Goal: Information Seeking & Learning: Learn about a topic

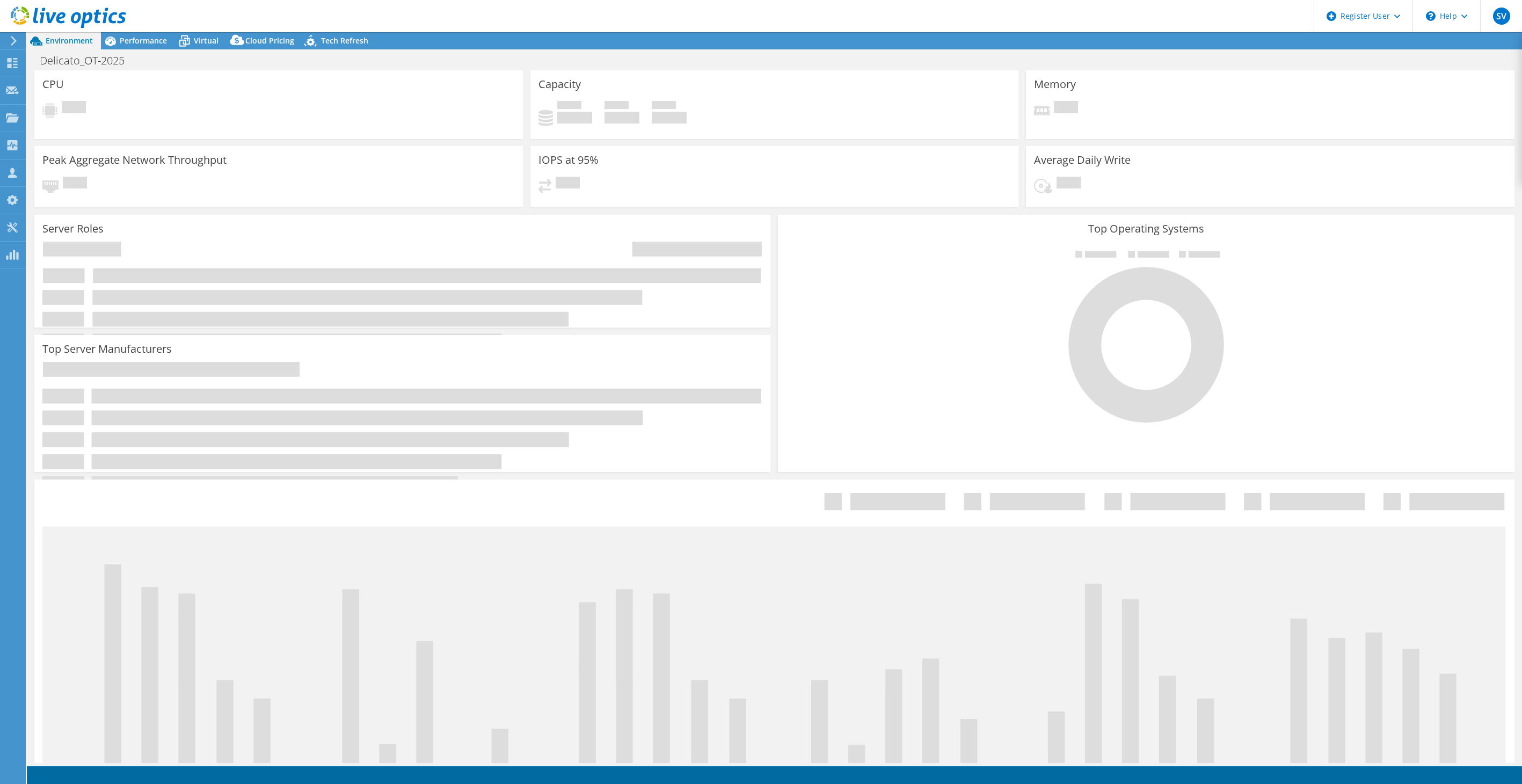
select select "USD"
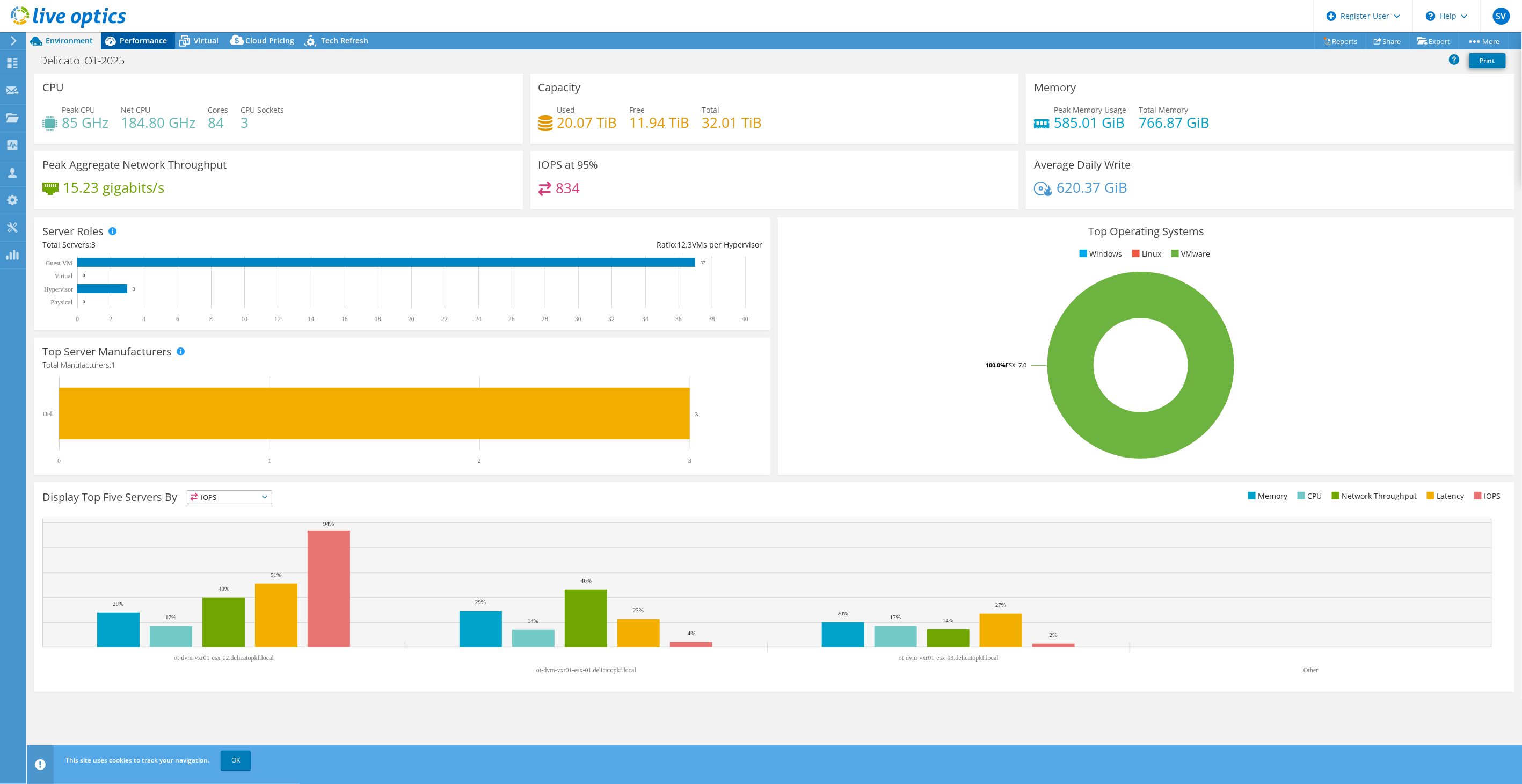
click at [140, 44] on span "Performance" at bounding box center [143, 41] width 48 height 10
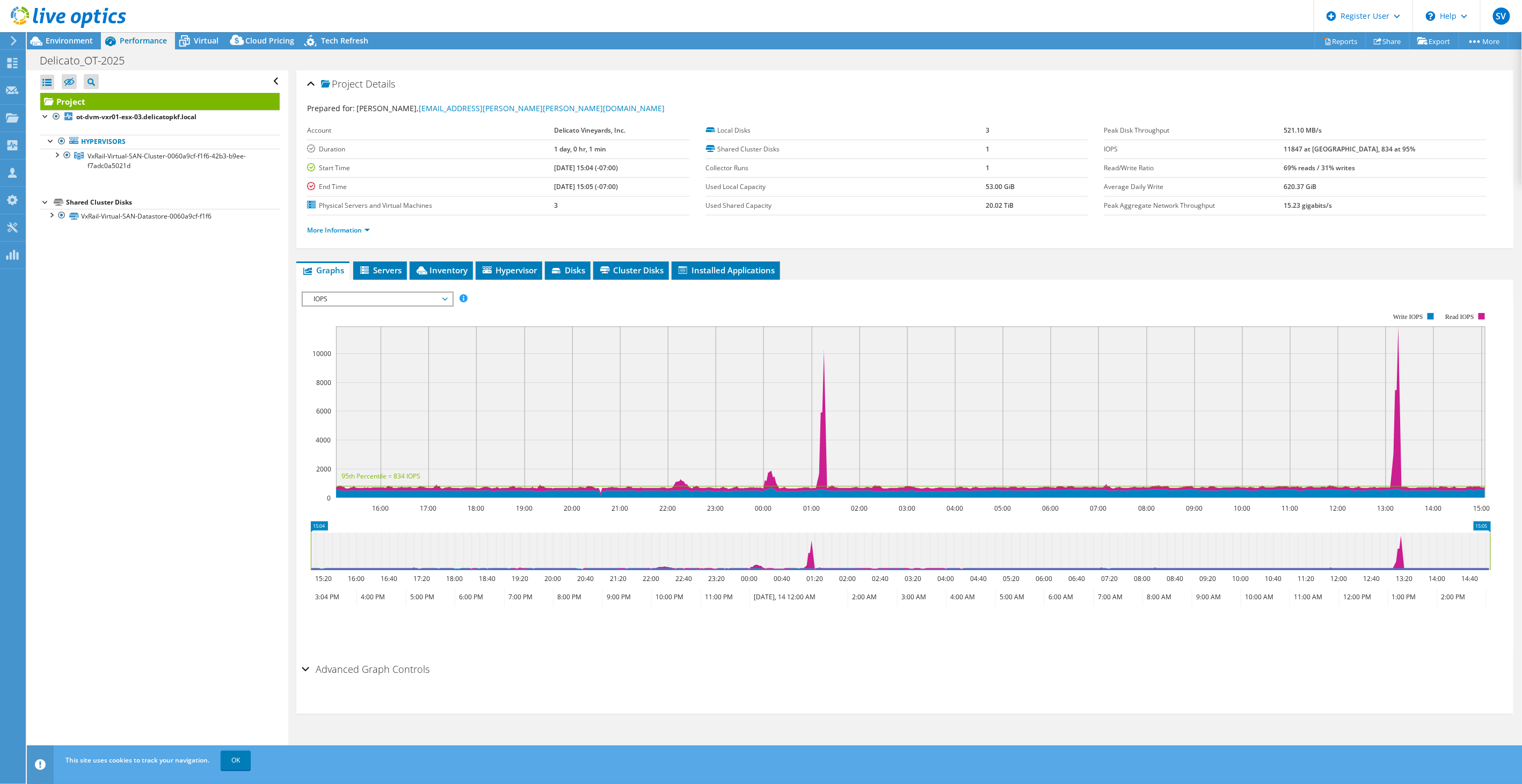
click at [68, 29] on link at bounding box center [68, 26] width 115 height 9
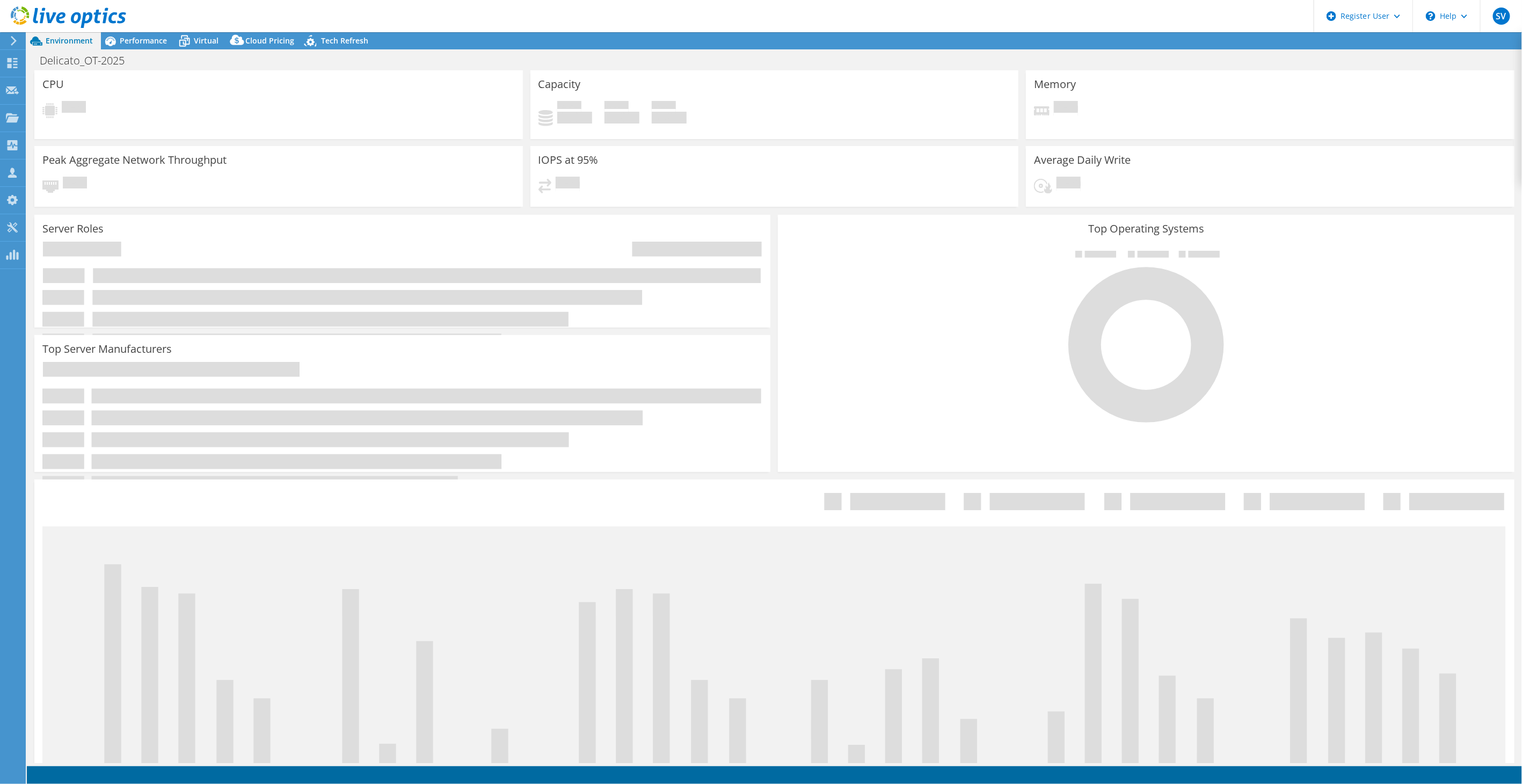
select select "USD"
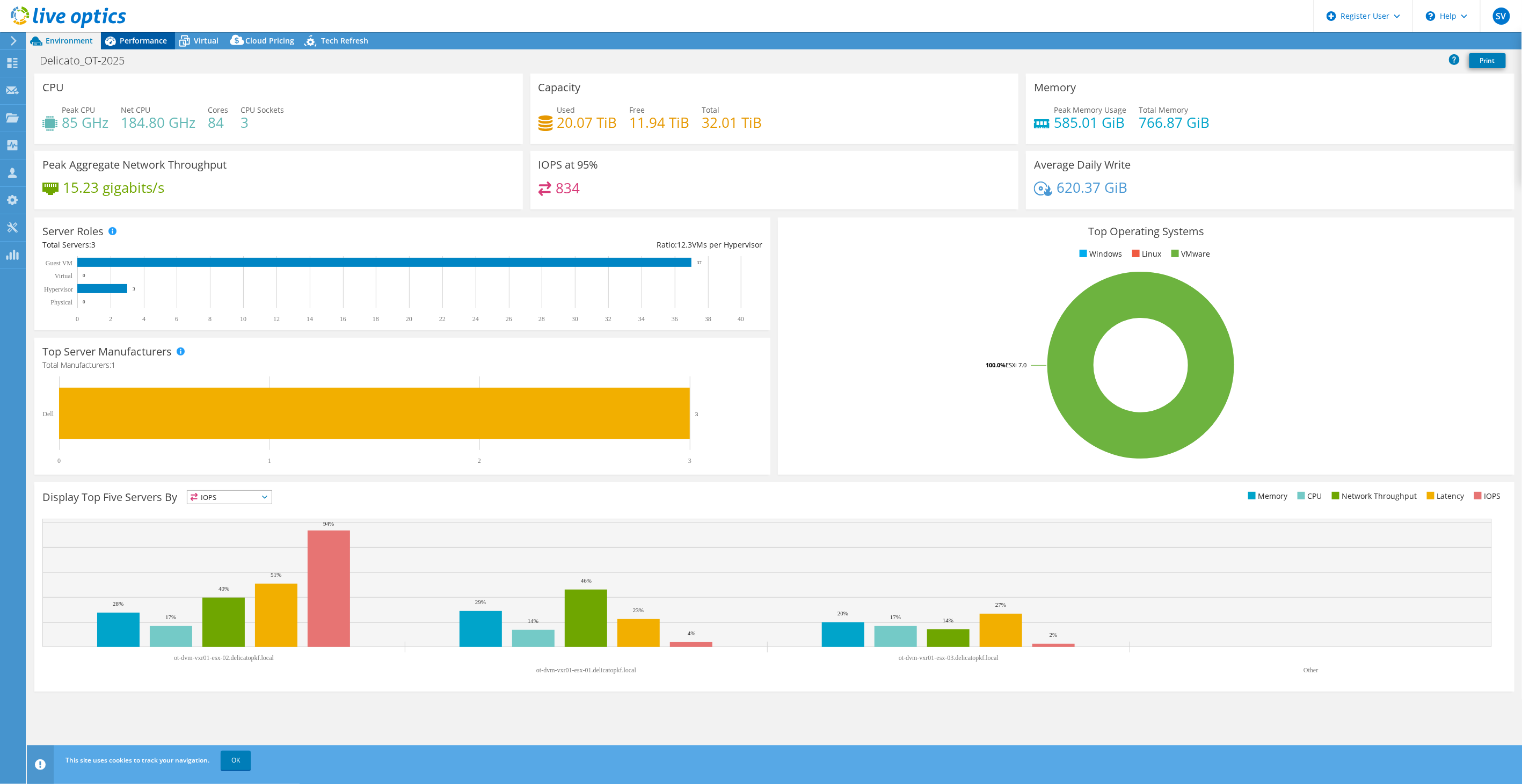
click at [142, 44] on span "Performance" at bounding box center [143, 41] width 48 height 10
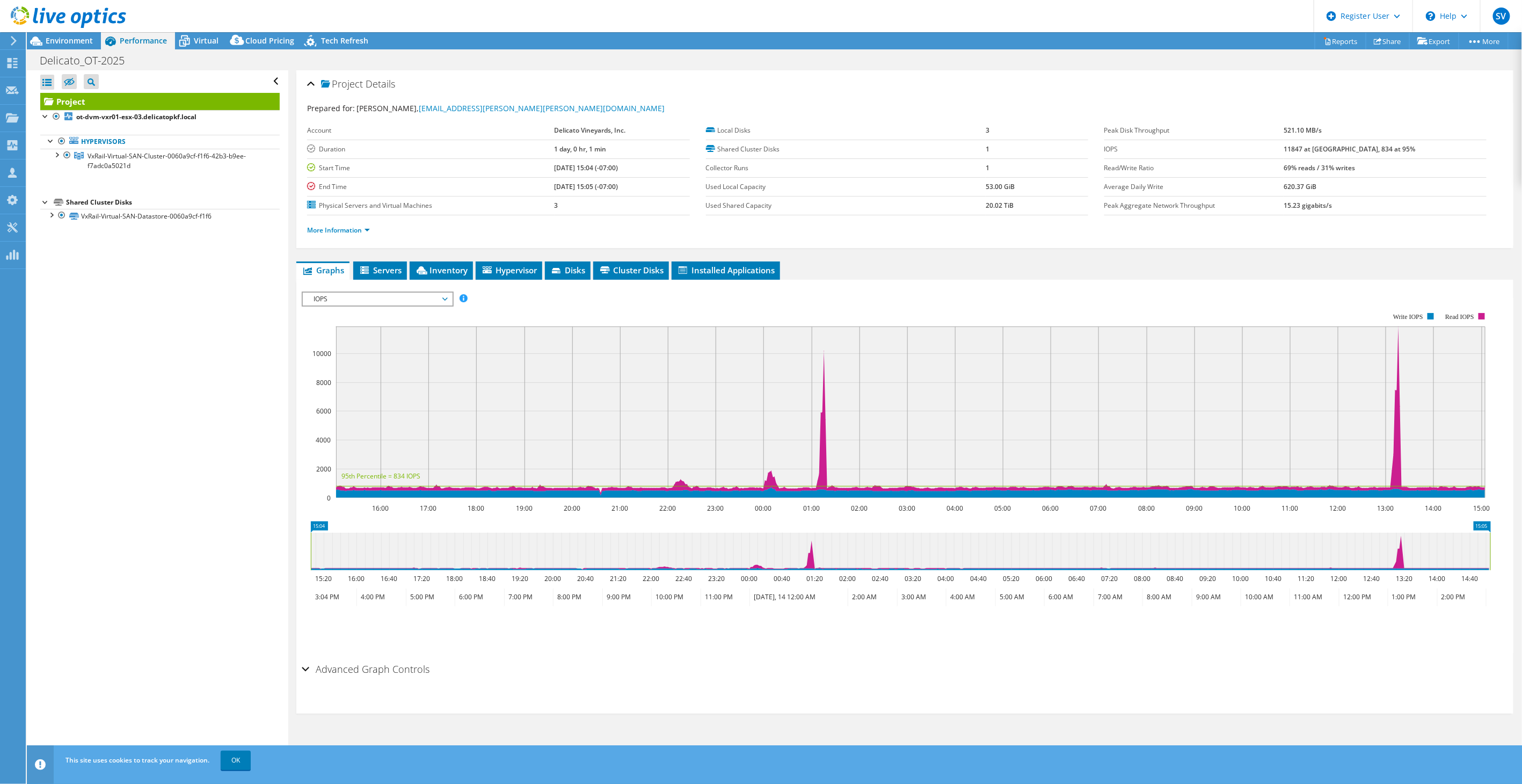
click at [371, 293] on span "IOPS" at bounding box center [377, 298] width 138 height 13
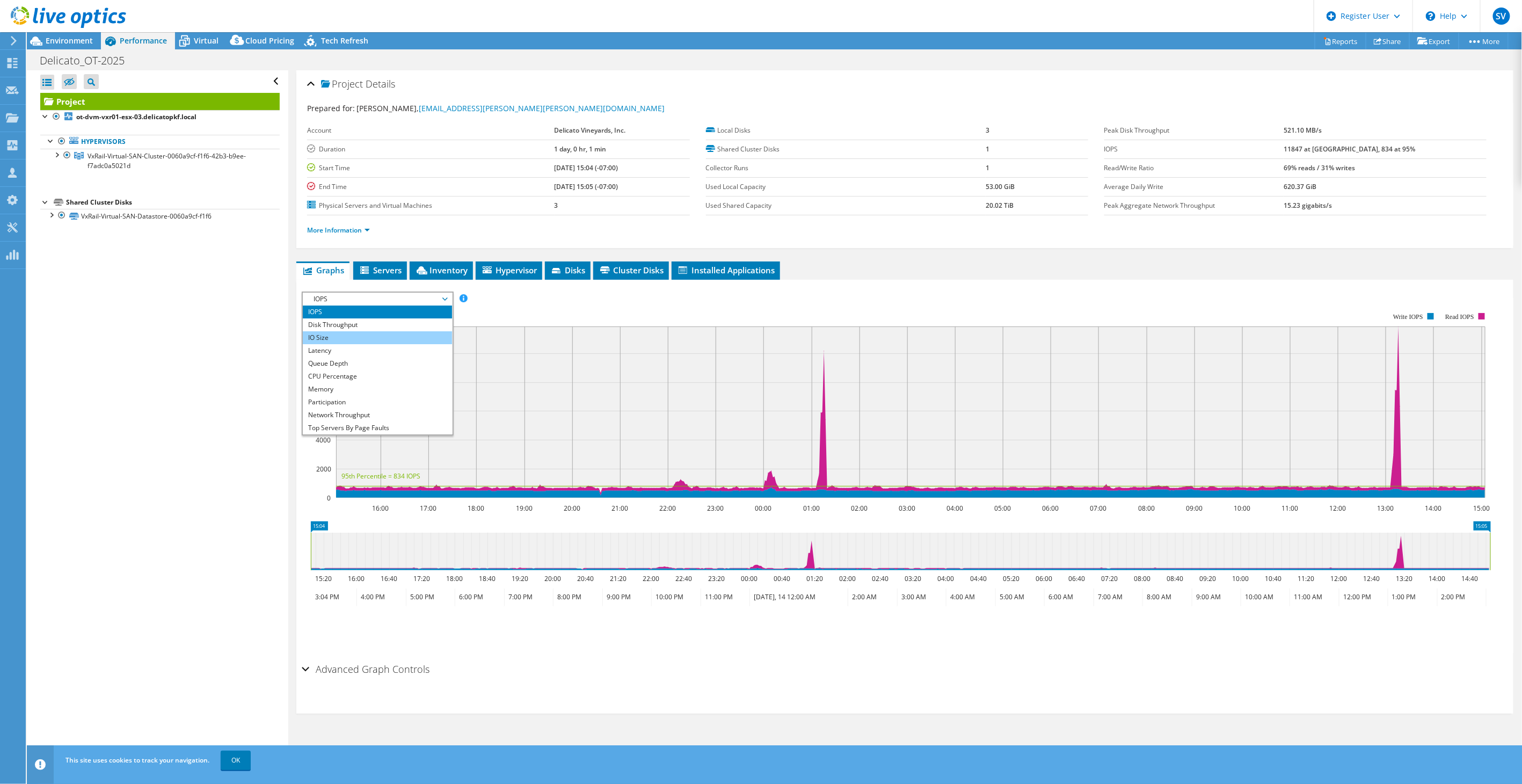
click at [354, 340] on li "IO Size" at bounding box center [377, 337] width 148 height 13
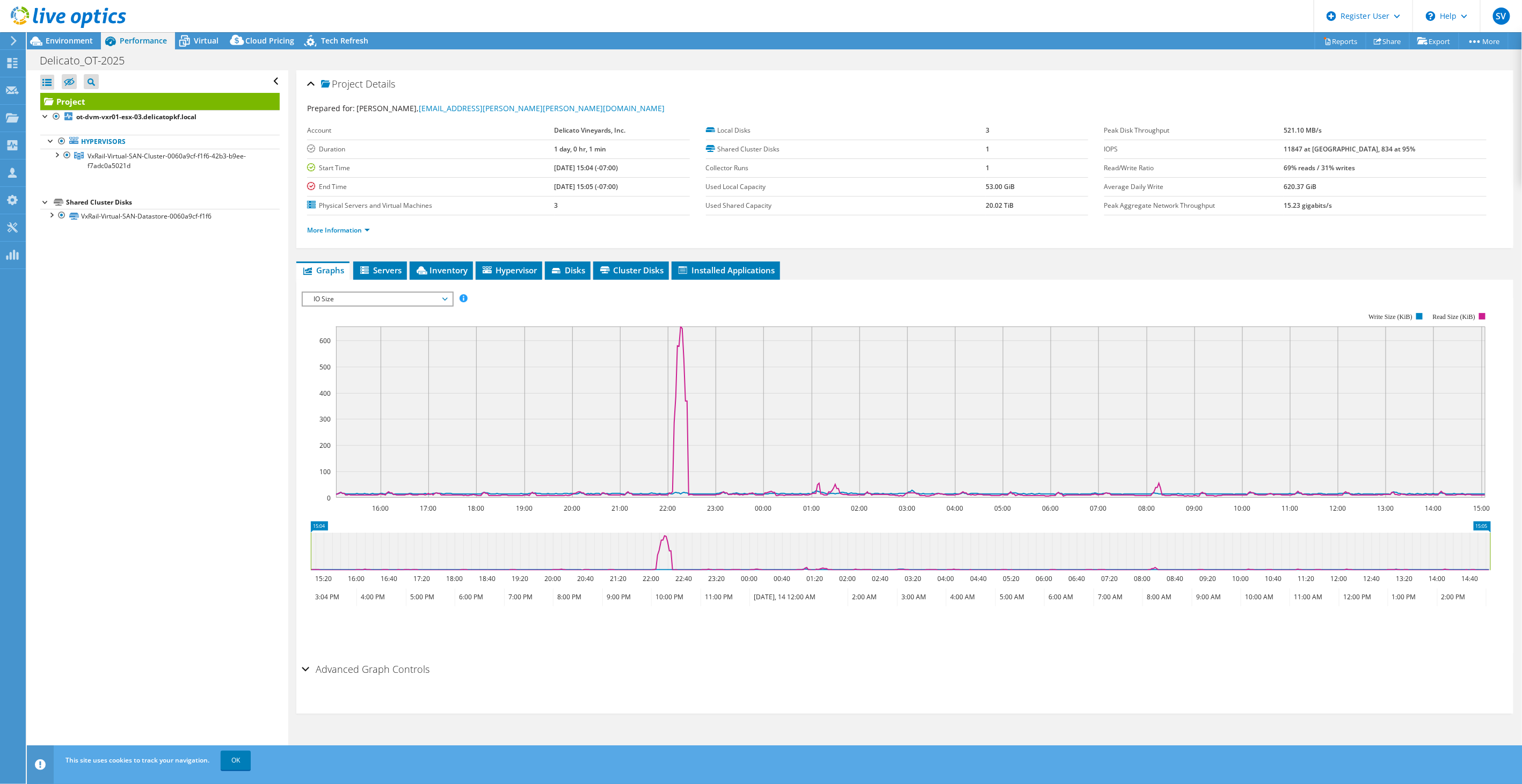
click at [339, 297] on span "IO Size" at bounding box center [377, 298] width 138 height 13
click at [335, 350] on li "Latency" at bounding box center [377, 350] width 148 height 13
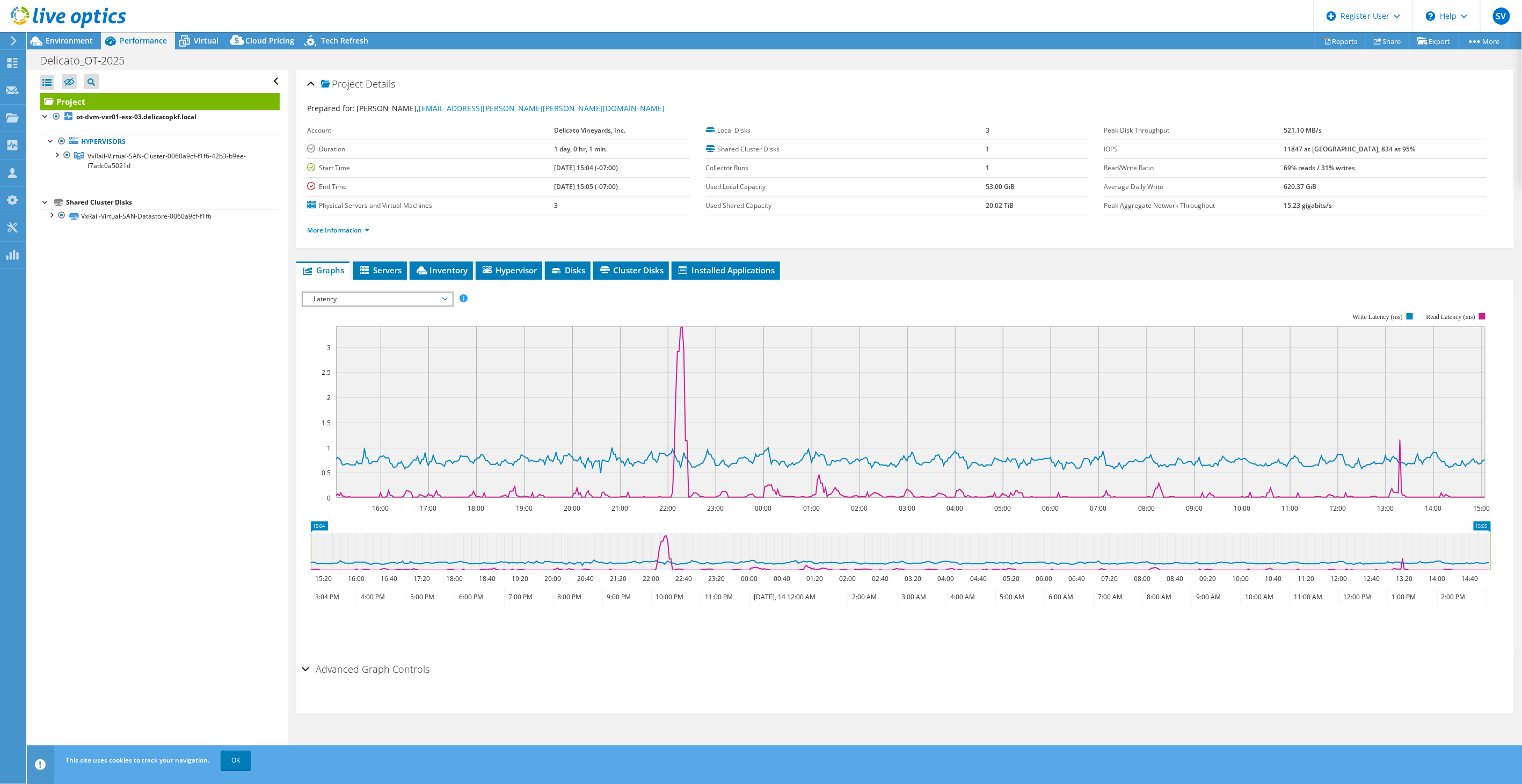
click at [365, 295] on span "Latency" at bounding box center [377, 298] width 138 height 13
click at [529, 317] on rect at bounding box center [896, 405] width 1189 height 215
click at [396, 295] on span "Latency" at bounding box center [377, 298] width 138 height 13
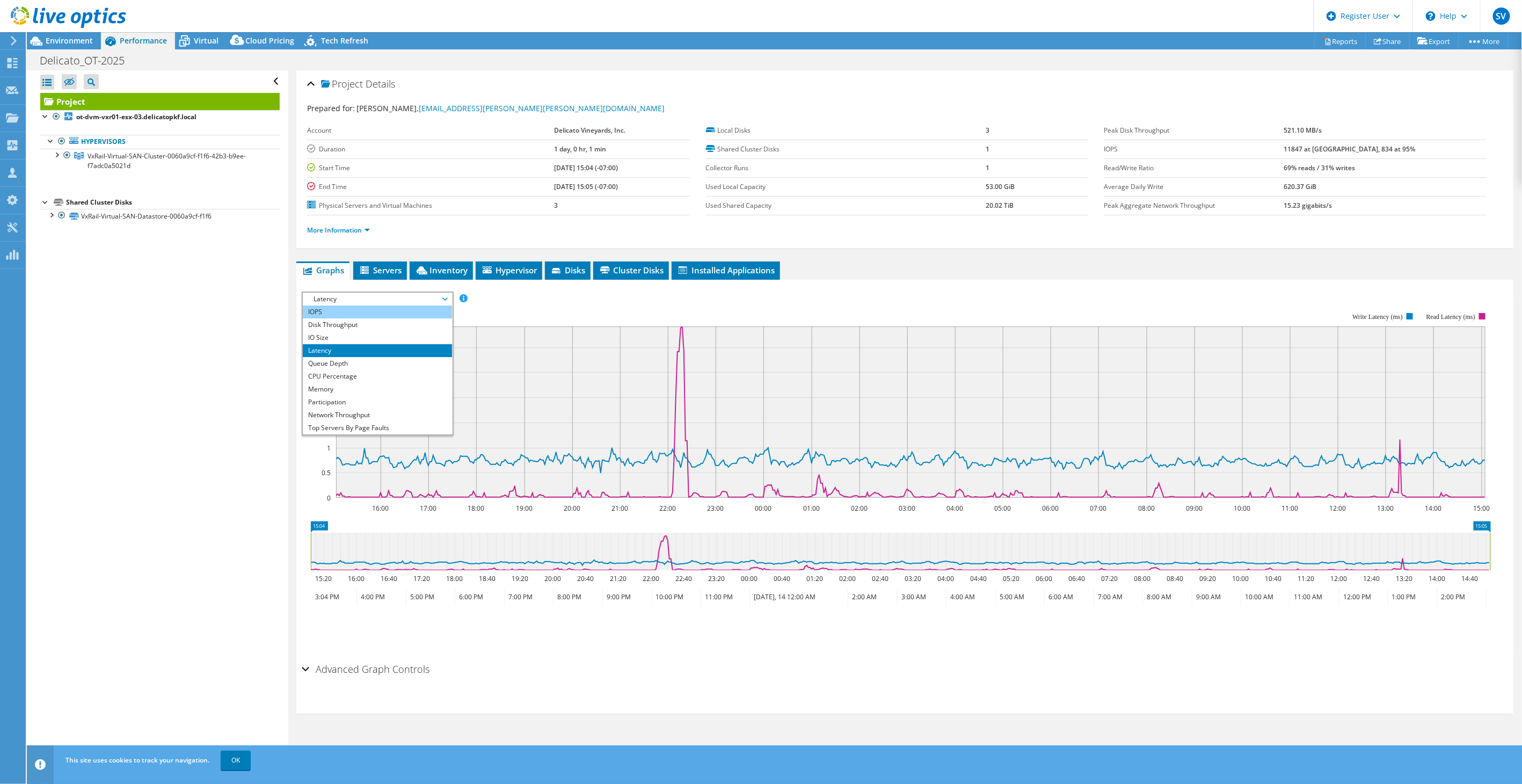
click at [368, 314] on li "IOPS" at bounding box center [377, 311] width 148 height 13
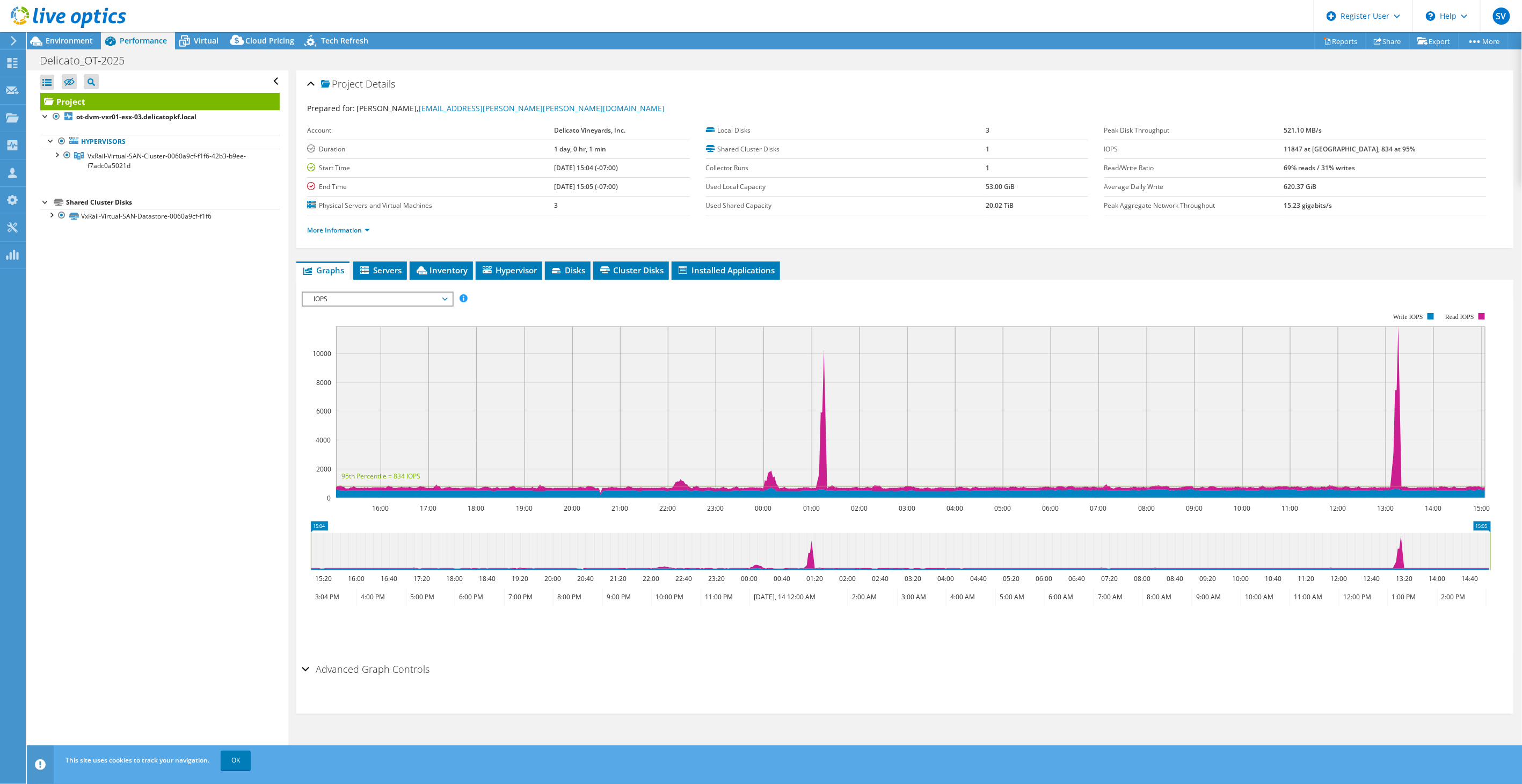
click at [350, 222] on ul "More Information" at bounding box center [905, 229] width 1196 height 15
click at [349, 224] on li "More Information" at bounding box center [342, 230] width 69 height 12
click at [344, 227] on link "More Information" at bounding box center [339, 230] width 63 height 9
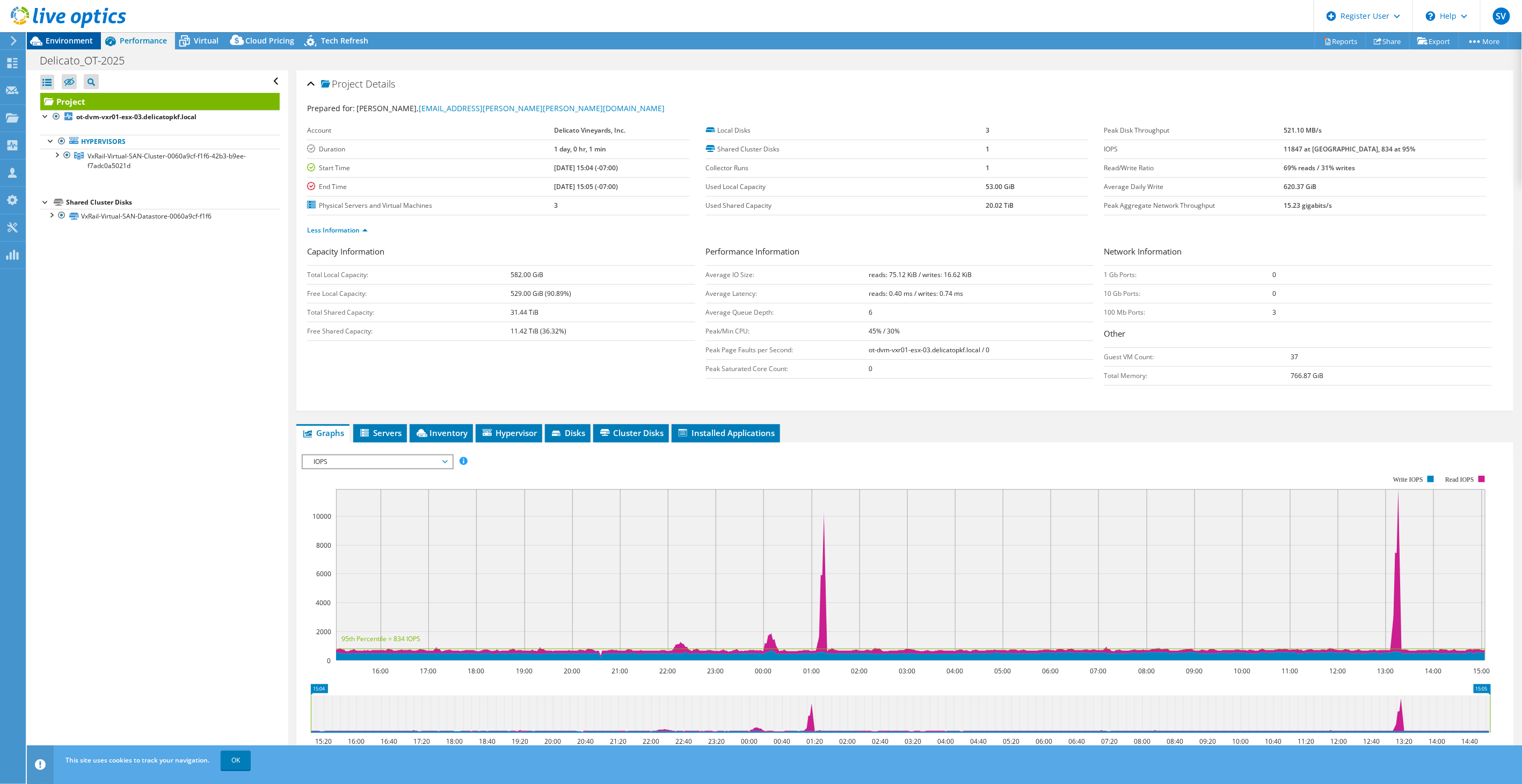
click at [66, 41] on span "Environment" at bounding box center [69, 41] width 48 height 10
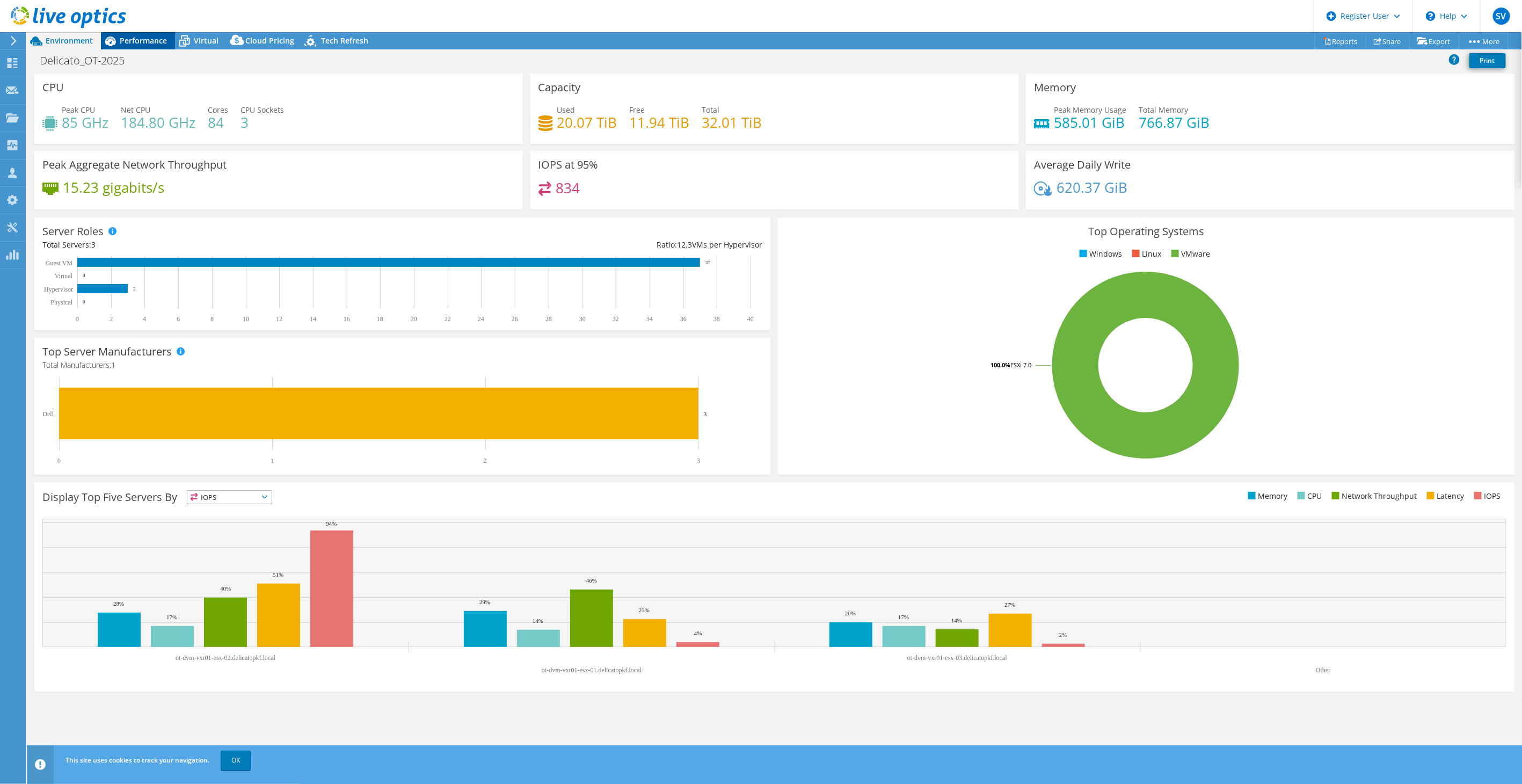
click at [143, 39] on span "Performance" at bounding box center [143, 41] width 48 height 10
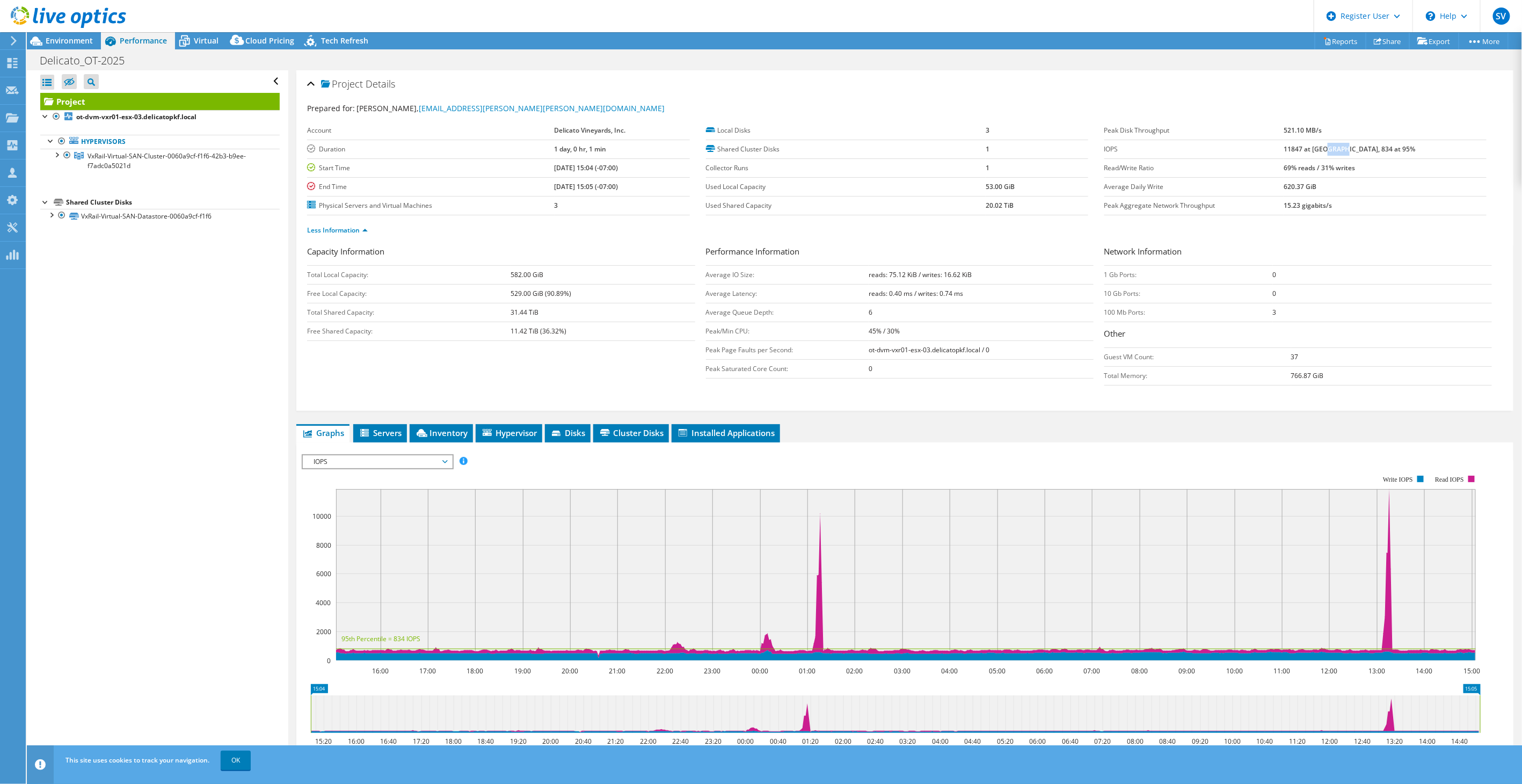
drag, startPoint x: 1380, startPoint y: 148, endPoint x: 1366, endPoint y: 148, distance: 14.0
click at [1366, 148] on b "11847 at [GEOGRAPHIC_DATA], 834 at 95%" at bounding box center [1349, 149] width 131 height 9
drag, startPoint x: 1366, startPoint y: 148, endPoint x: 1342, endPoint y: 149, distance: 24.0
click at [1342, 149] on tr "IOPS 11847 at [GEOGRAPHIC_DATA], 834 at 95%" at bounding box center [1296, 148] width 382 height 19
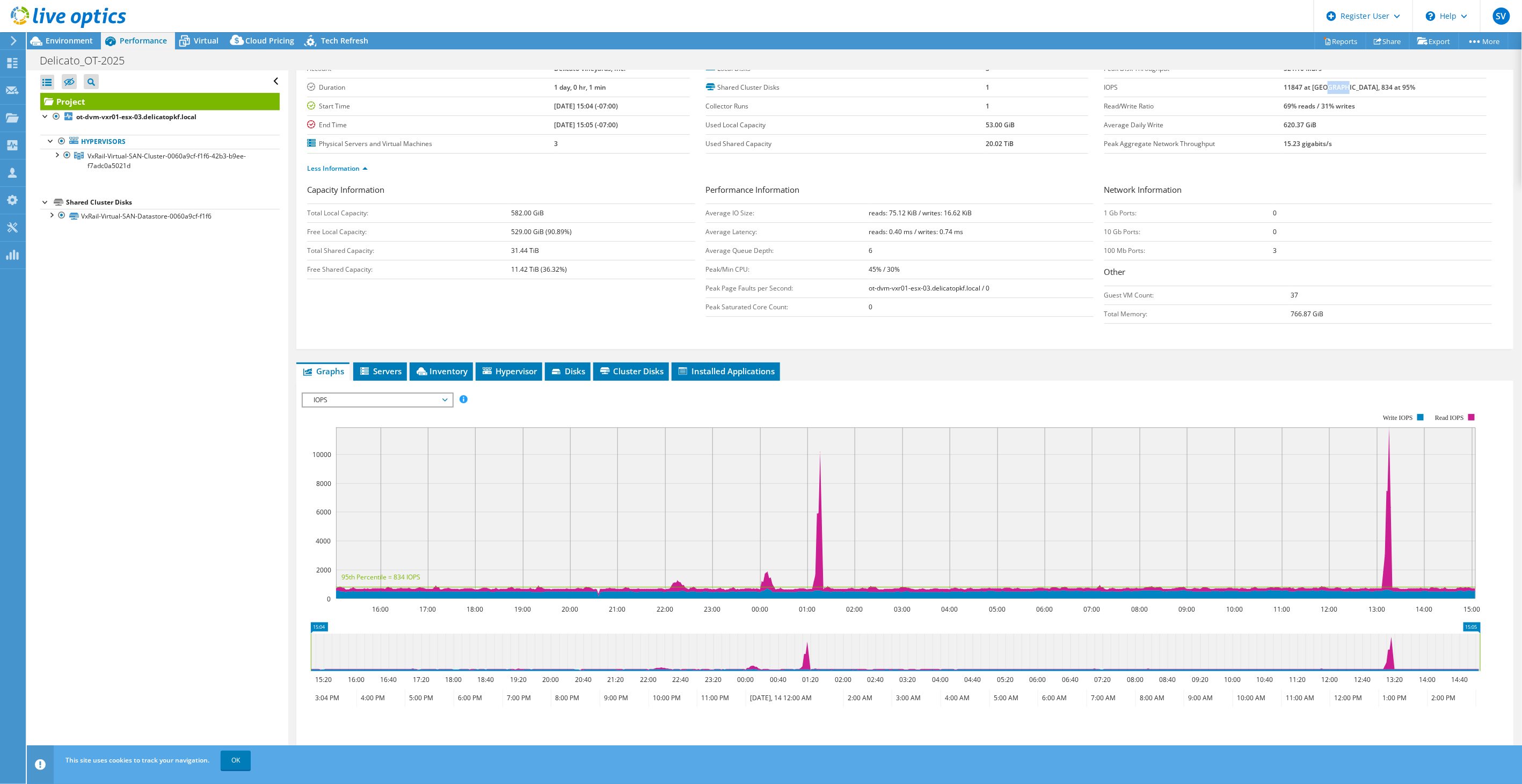
scroll to position [130, 0]
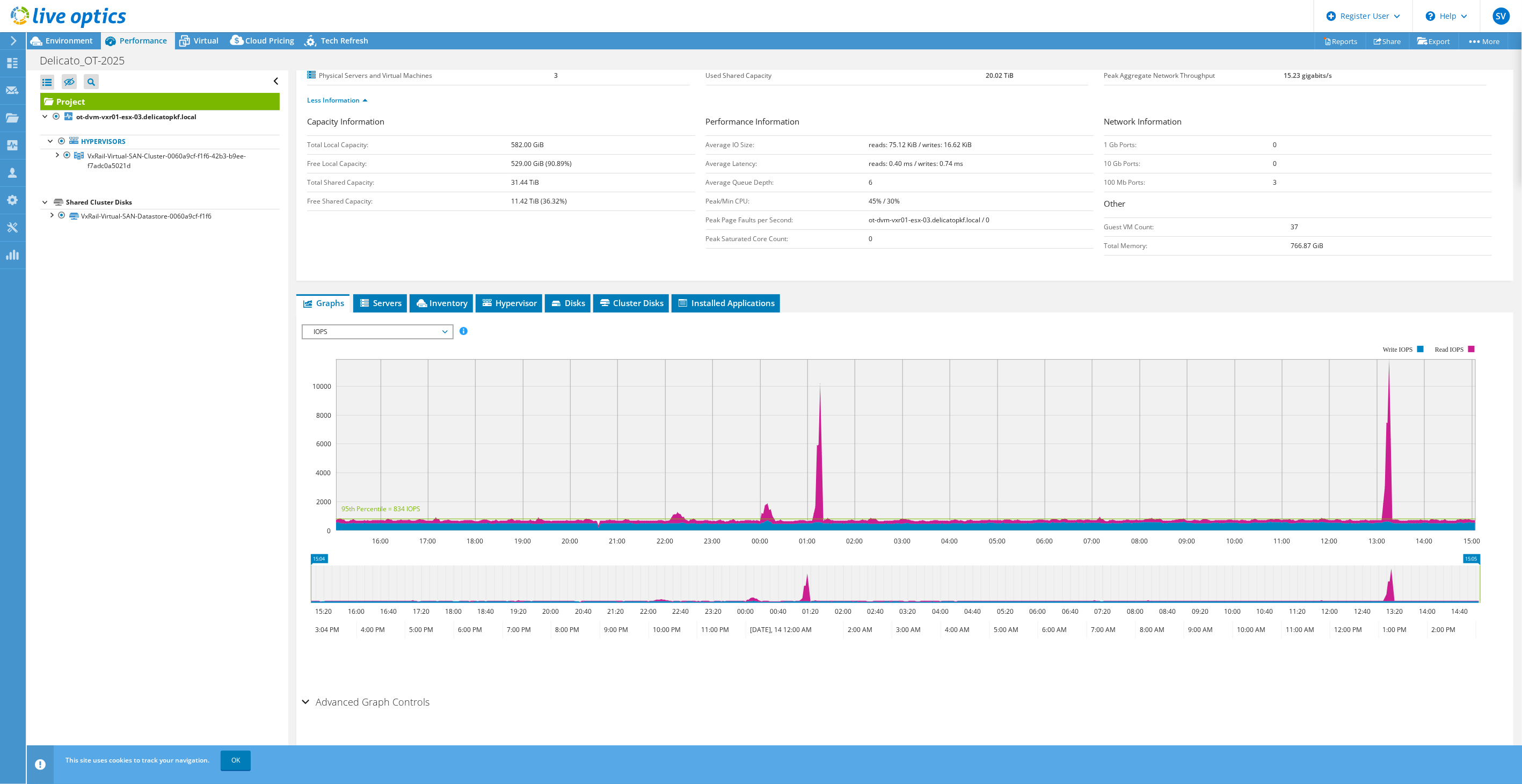
click at [410, 329] on span "IOPS" at bounding box center [377, 331] width 138 height 13
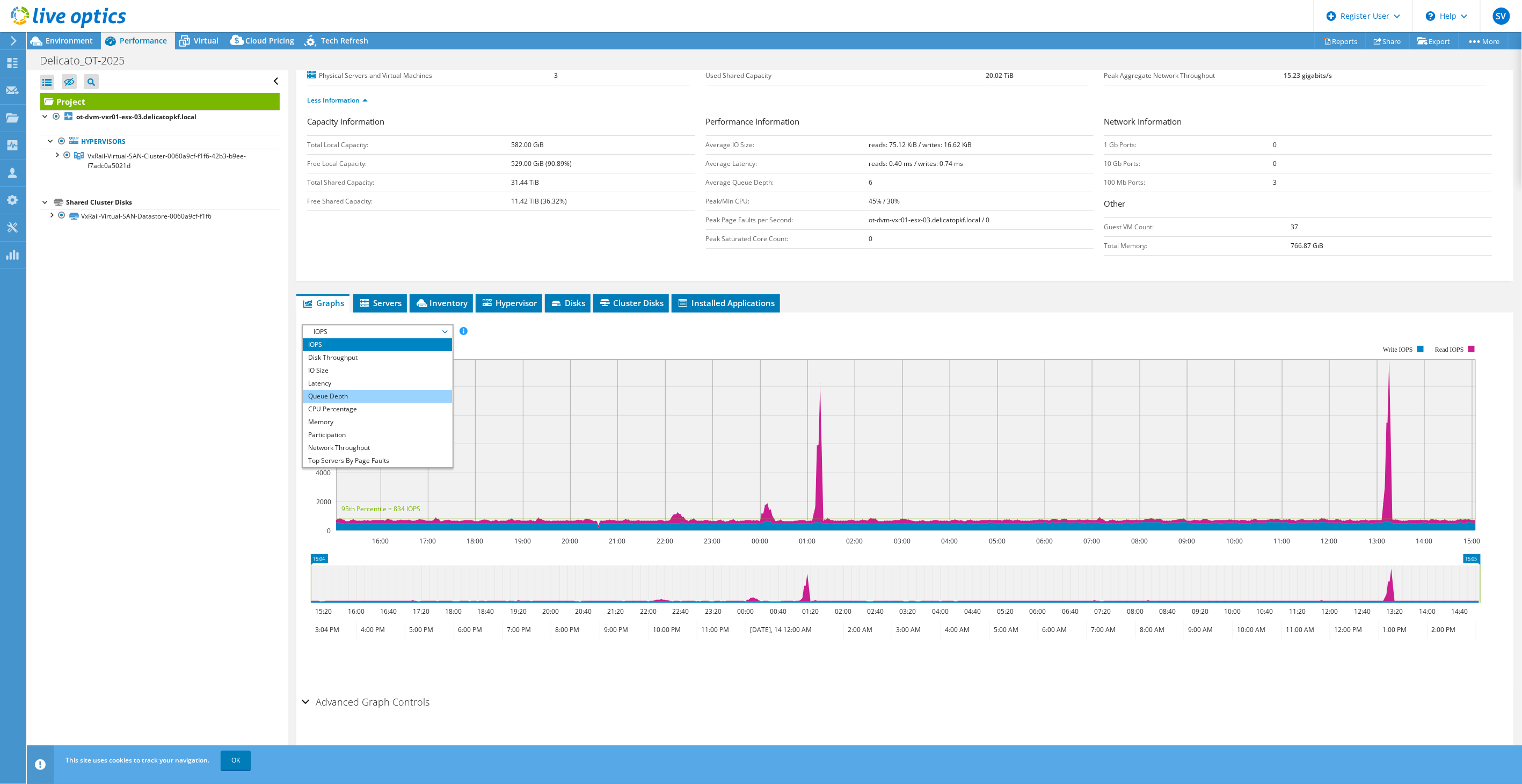
click at [367, 391] on li "Queue Depth" at bounding box center [377, 396] width 148 height 13
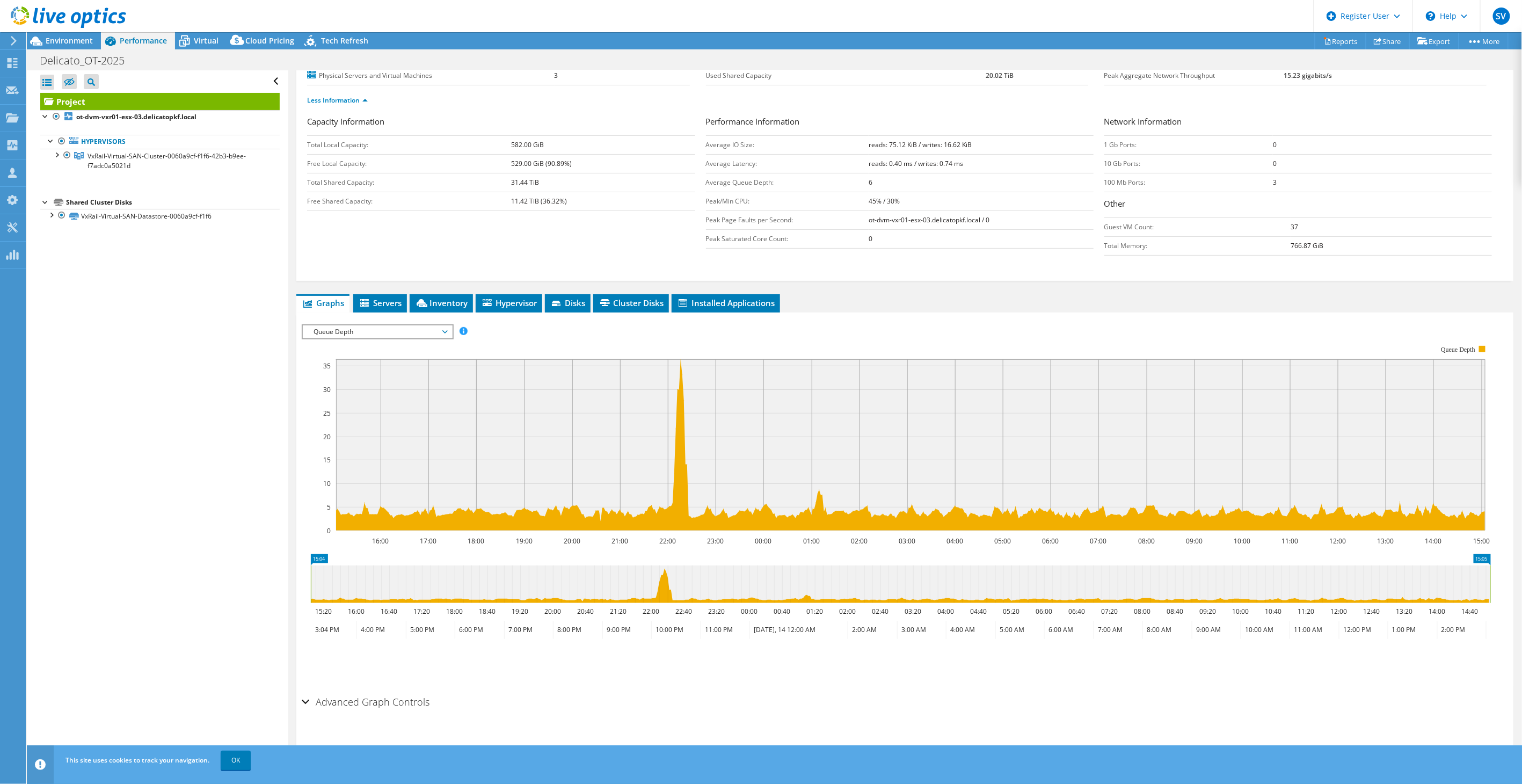
click at [335, 331] on span "Queue Depth" at bounding box center [377, 331] width 138 height 13
click at [344, 385] on li "Latency" at bounding box center [377, 383] width 148 height 13
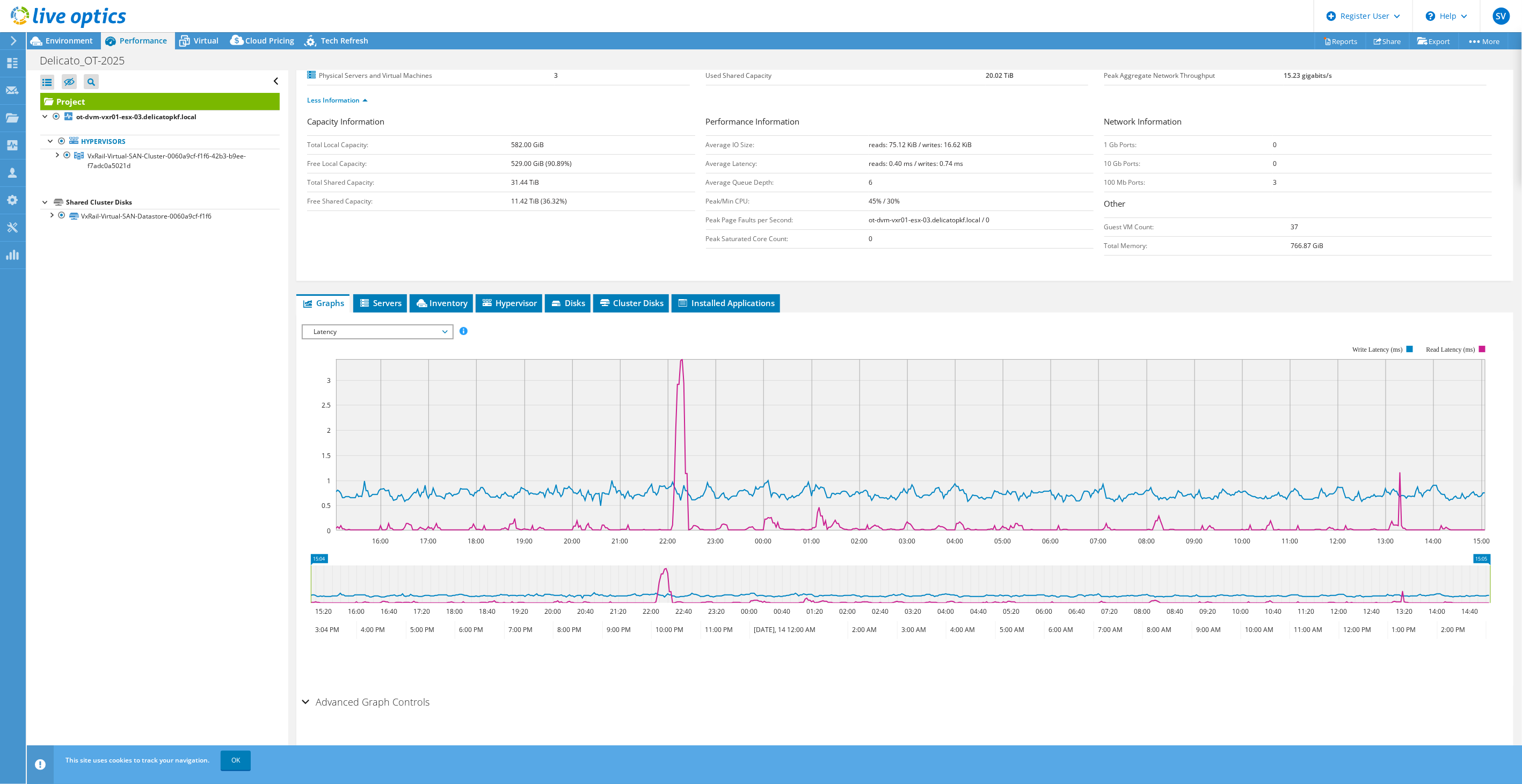
click at [350, 329] on span "Latency" at bounding box center [377, 331] width 138 height 13
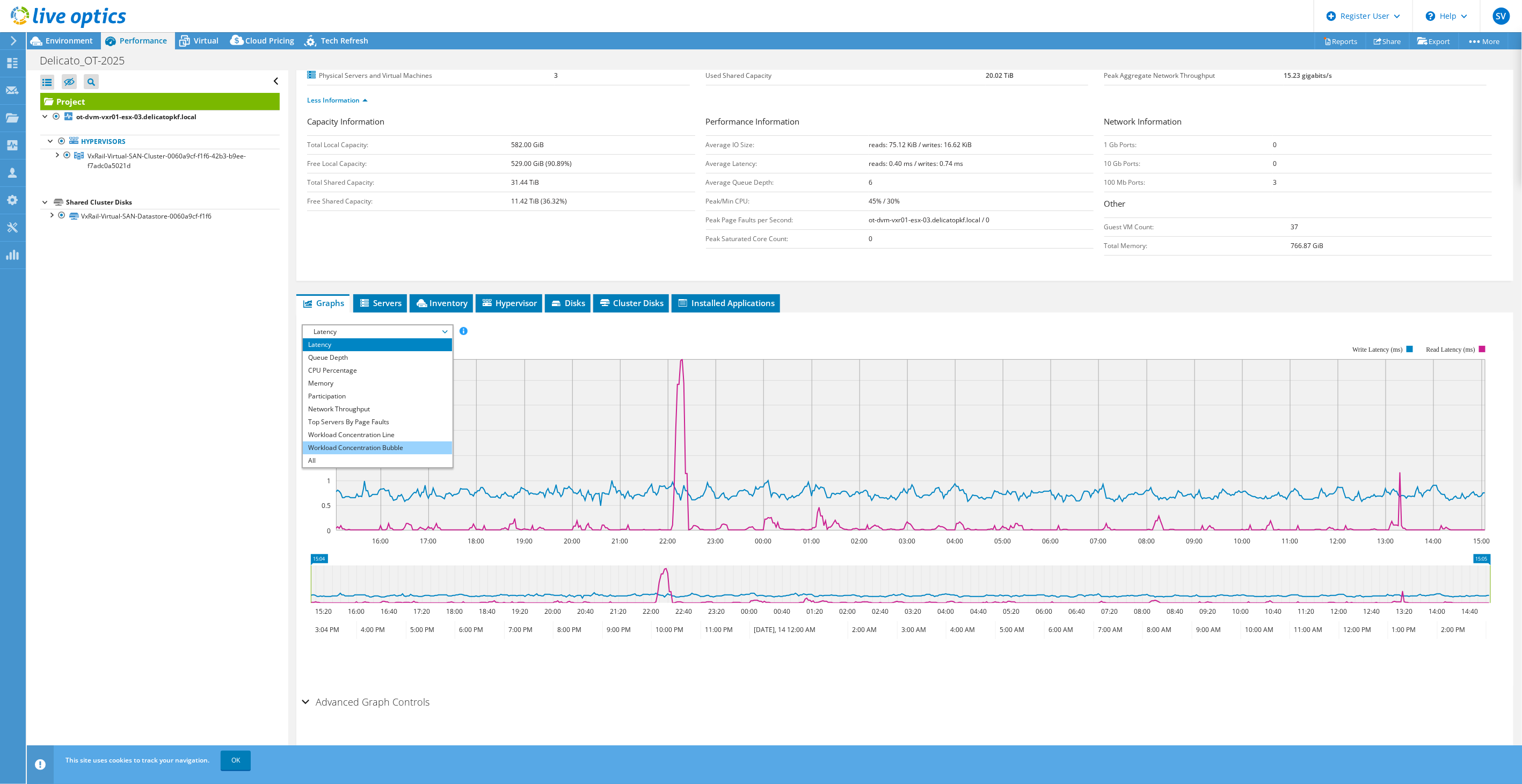
click at [353, 441] on li "Workload Concentration Bubble" at bounding box center [377, 447] width 148 height 13
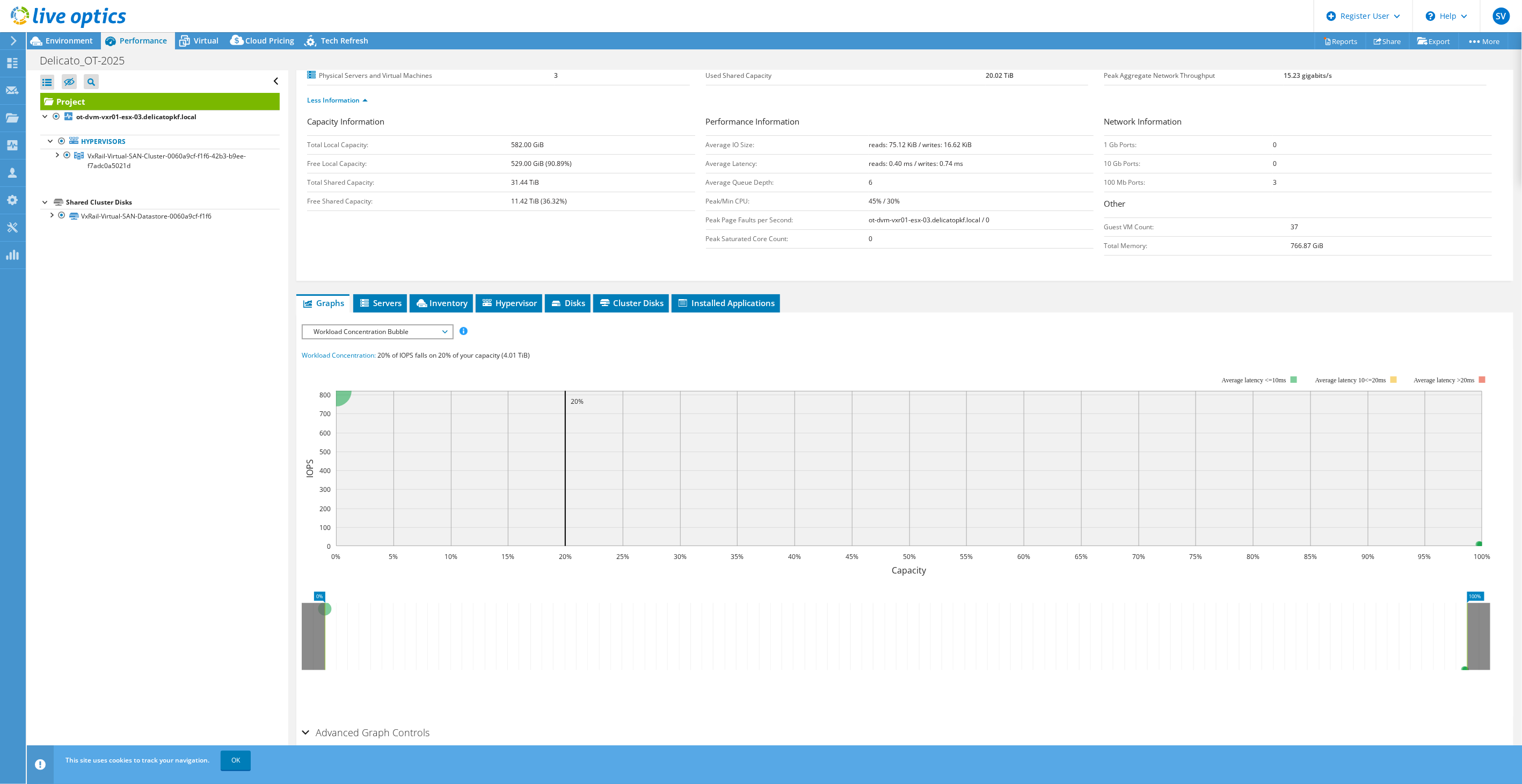
click at [387, 333] on span "Workload Concentration Bubble" at bounding box center [377, 331] width 138 height 13
click at [675, 365] on rect at bounding box center [896, 468] width 1189 height 215
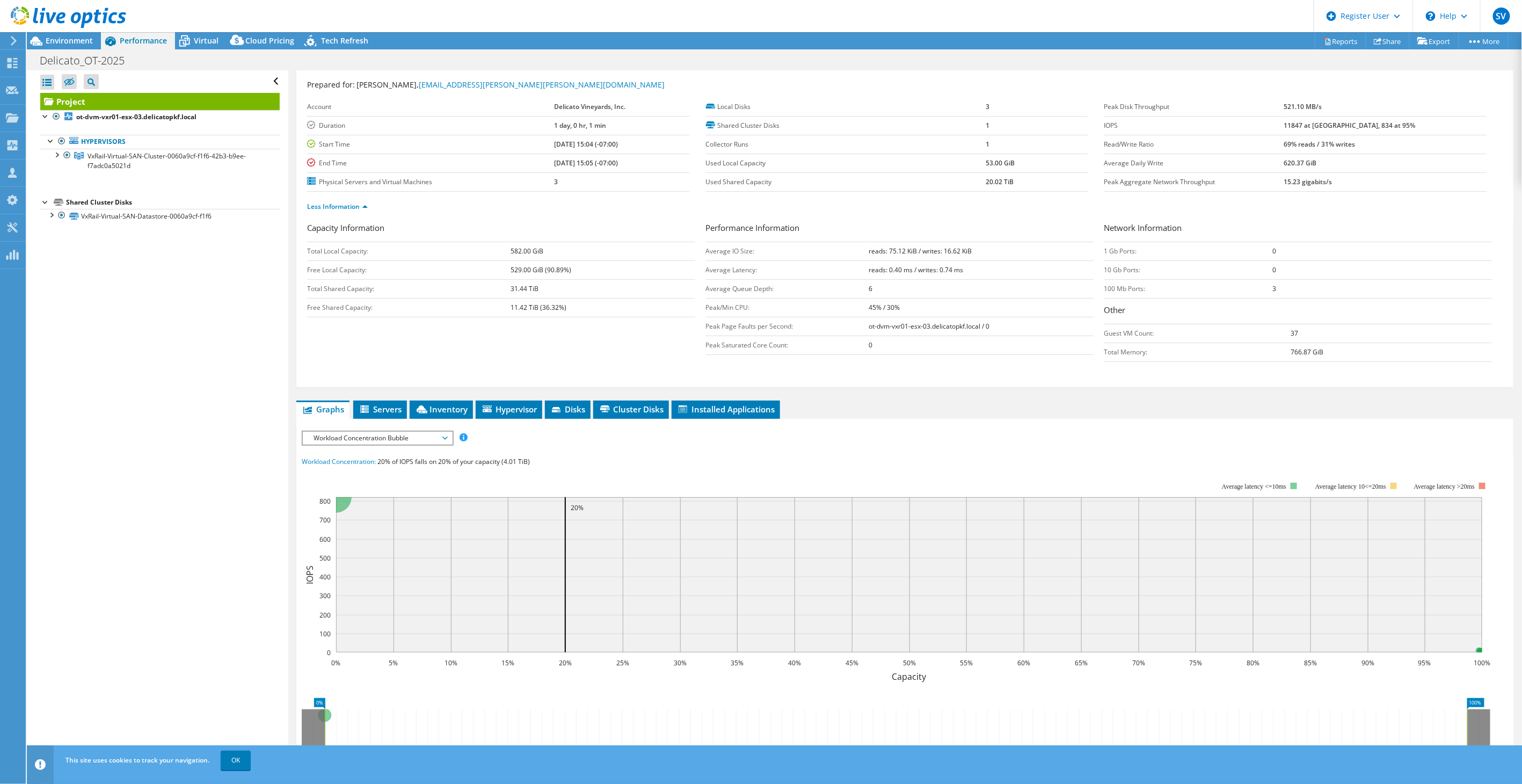
scroll to position [160, 0]
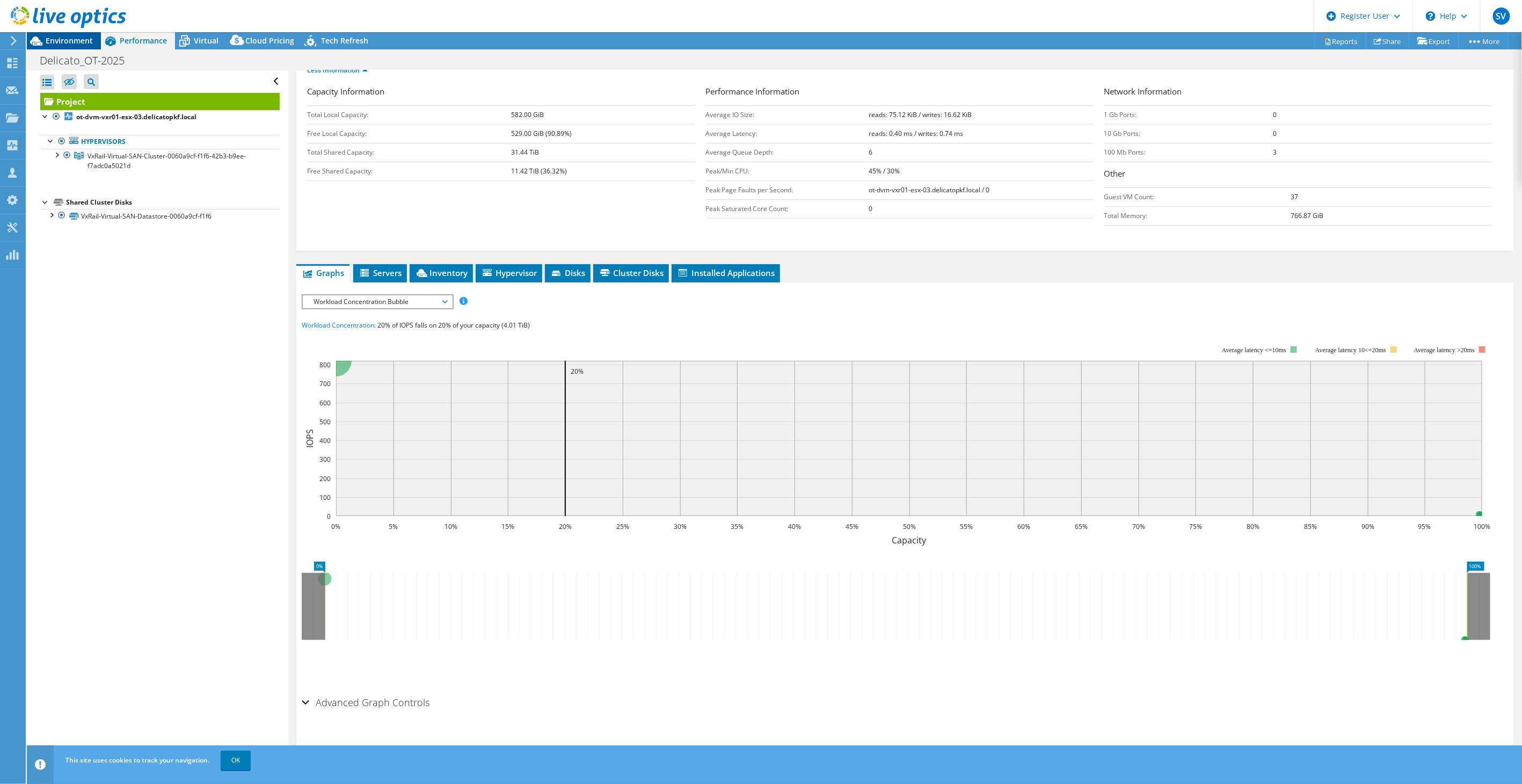
click at [67, 38] on span "Environment" at bounding box center [69, 41] width 48 height 10
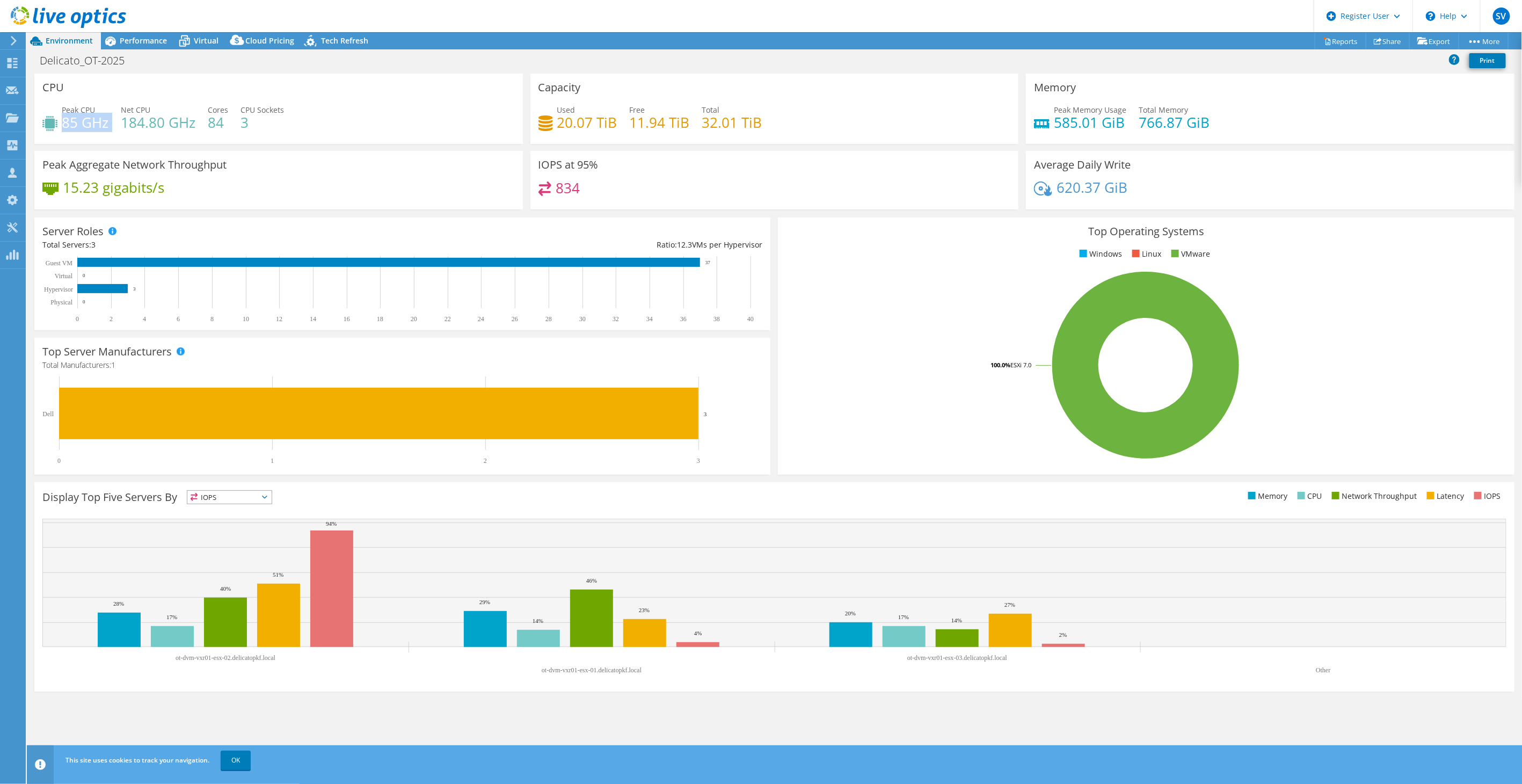
drag, startPoint x: 114, startPoint y: 125, endPoint x: 61, endPoint y: 121, distance: 53.2
click at [61, 121] on div "Peak CPU 85 GHz Net CPU 184.80 GHz Cores 84 CPU Sockets 3" at bounding box center [278, 121] width 472 height 35
click at [325, 131] on div "Peak CPU 85 GHz Net CPU 184.80 GHz Cores 84 CPU Sockets 3" at bounding box center [278, 121] width 472 height 35
drag, startPoint x: 1215, startPoint y: 123, endPoint x: 1128, endPoint y: 117, distance: 87.2
click at [1128, 117] on div "Peak Memory Usage 585.01 GiB Total Memory 766.87 GiB" at bounding box center [1270, 121] width 472 height 35
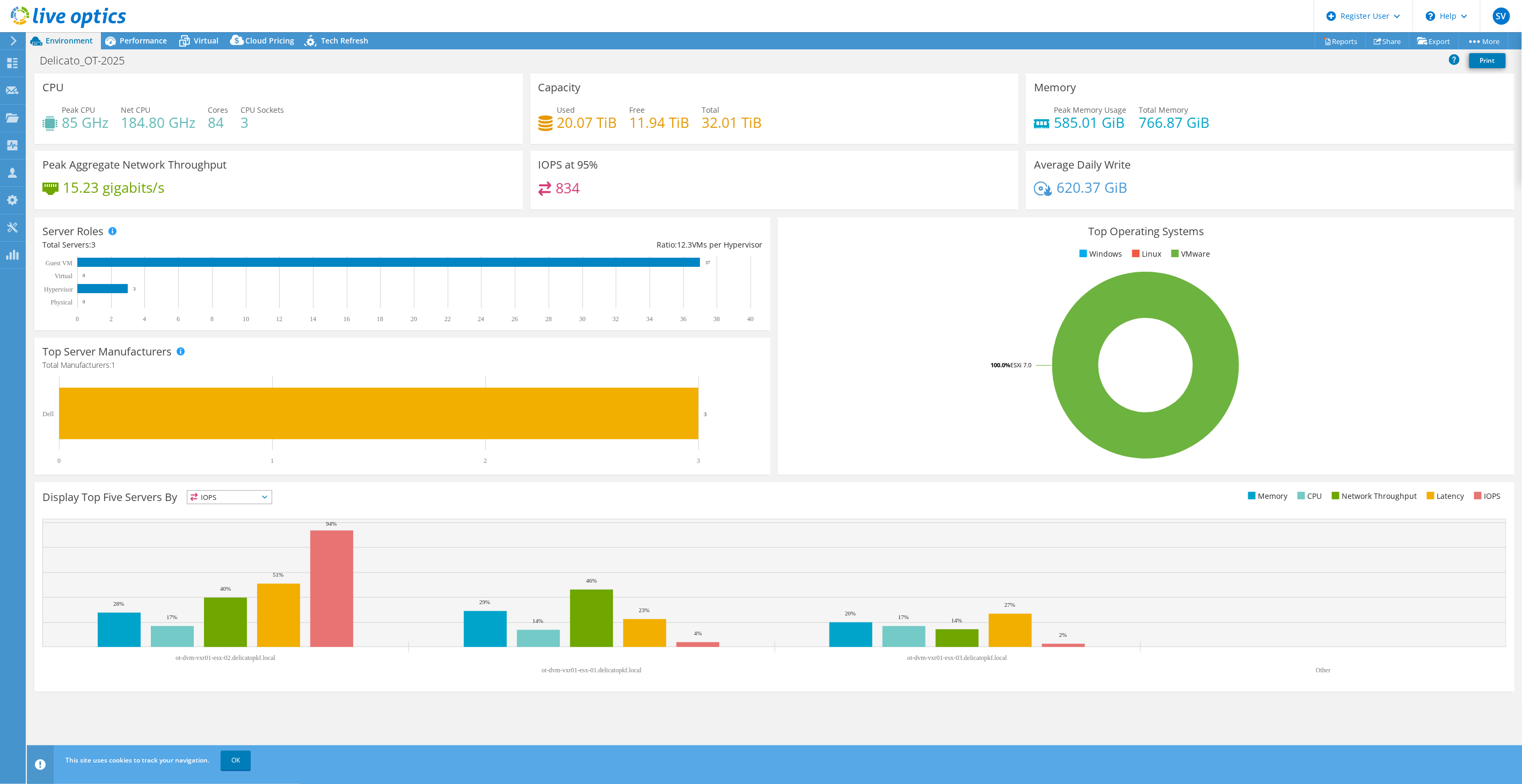
drag, startPoint x: 1232, startPoint y: 130, endPoint x: 1179, endPoint y: 127, distance: 53.1
click at [1232, 130] on div "Peak Memory Usage 585.01 GiB Total Memory 766.87 GiB" at bounding box center [1270, 121] width 472 height 35
click at [614, 123] on h4 "20.07 TiB" at bounding box center [587, 122] width 60 height 12
drag, startPoint x: 629, startPoint y: 122, endPoint x: 685, endPoint y: 120, distance: 56.0
click at [685, 120] on h4 "11.94 TiB" at bounding box center [659, 122] width 60 height 12
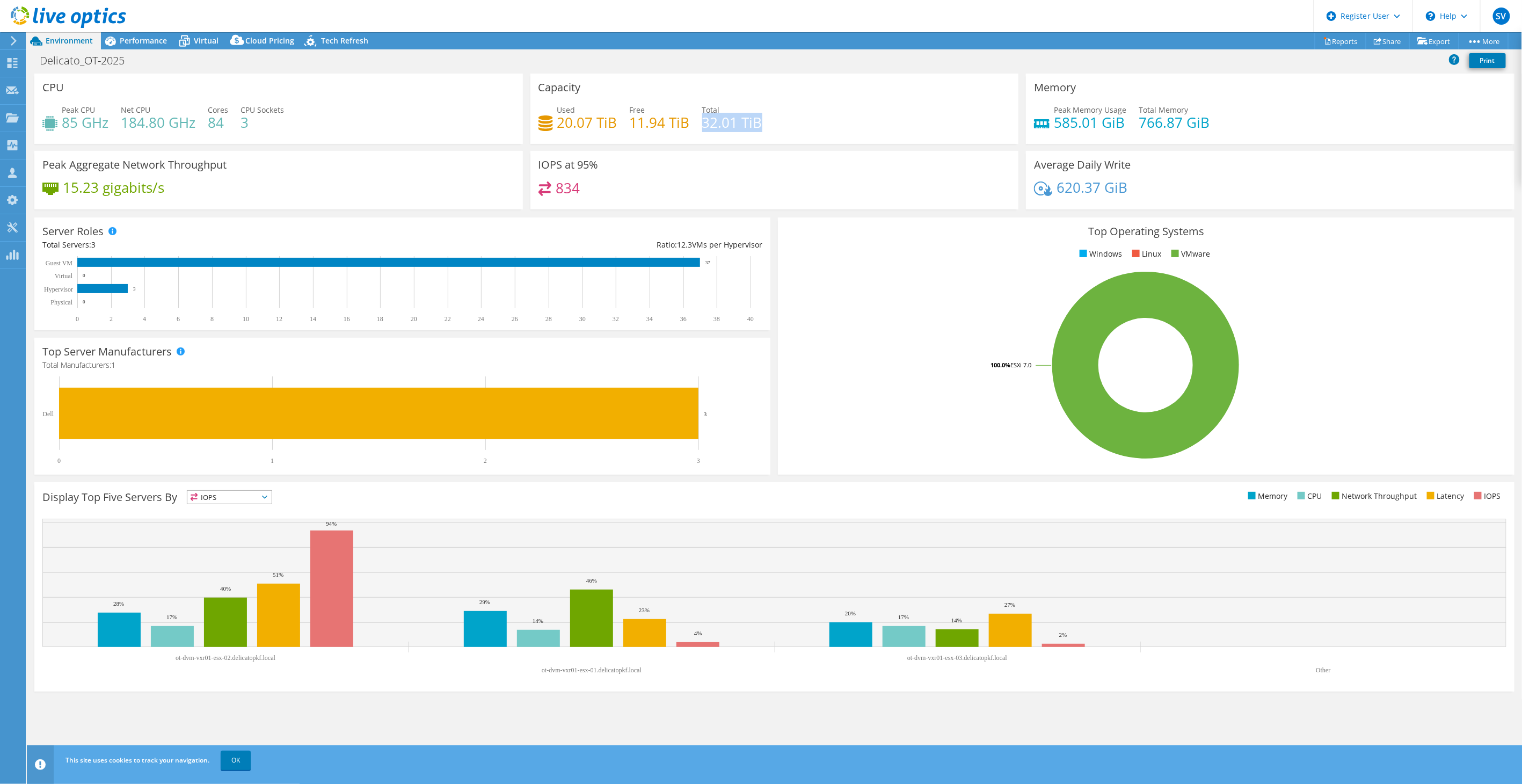
drag, startPoint x: 705, startPoint y: 125, endPoint x: 756, endPoint y: 120, distance: 51.2
click at [756, 120] on h4 "32.01 TiB" at bounding box center [732, 122] width 60 height 12
click at [691, 164] on div "IOPS at 95% 834" at bounding box center [774, 180] width 489 height 59
click at [777, 132] on div "Used 20.07 TiB Free 11.94 TiB Total 32.01 TiB" at bounding box center [774, 121] width 472 height 35
click at [195, 44] on span "Virtual" at bounding box center [206, 41] width 25 height 10
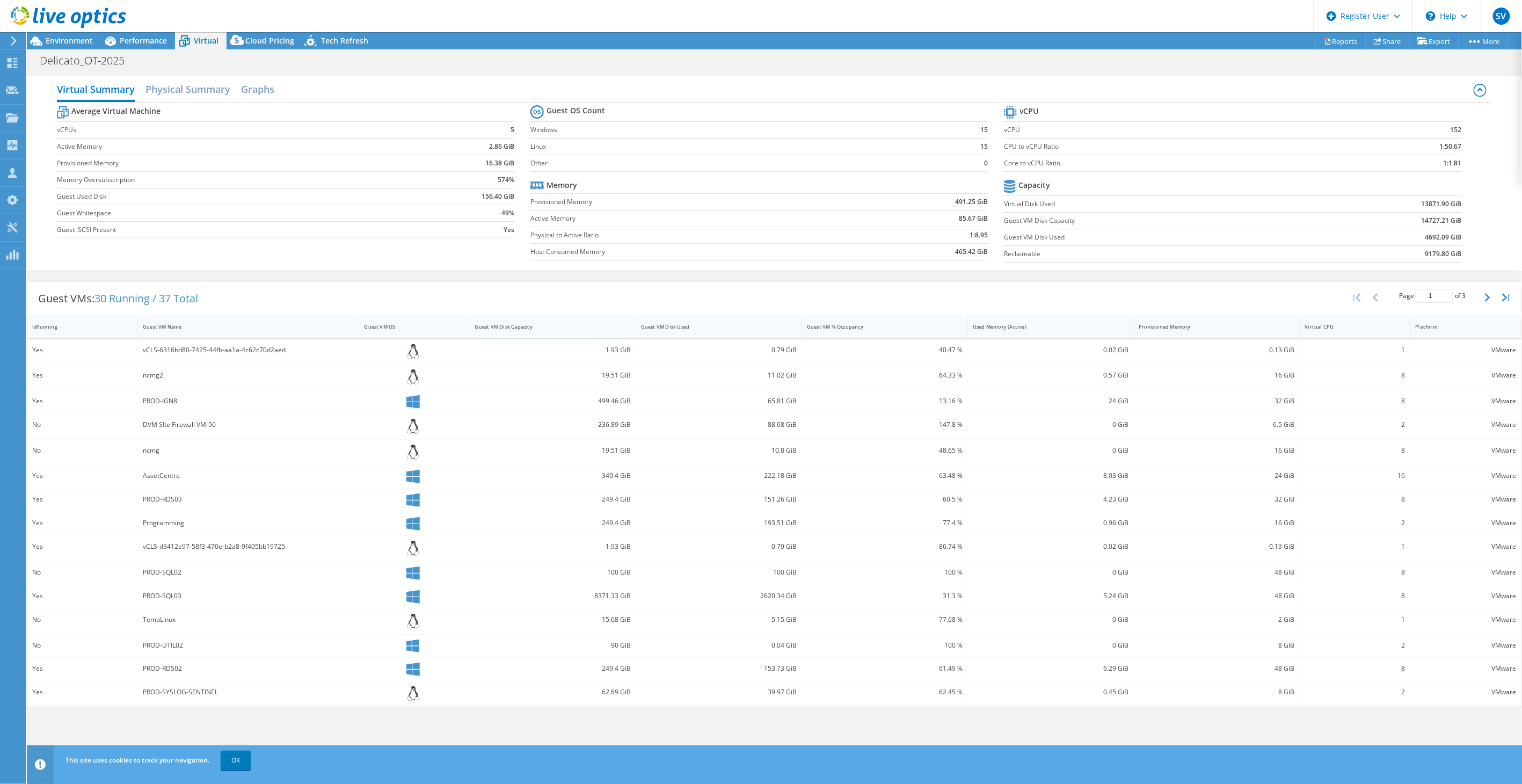
click at [556, 324] on div "Guest VM Disk Capacity" at bounding box center [546, 326] width 143 height 7
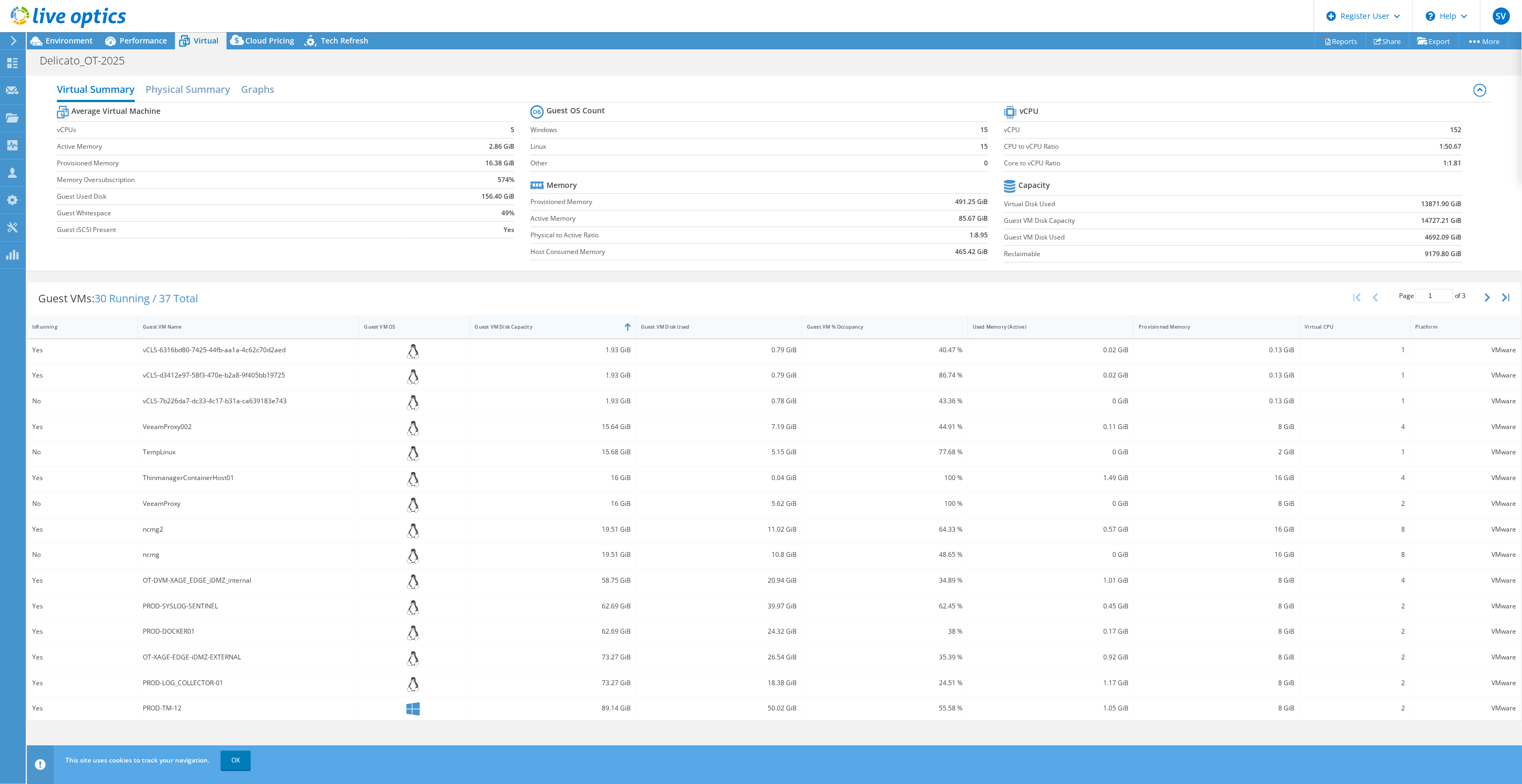
click at [576, 331] on div "Guest VM Disk Capacity" at bounding box center [546, 327] width 152 height 16
